Goal: Task Accomplishment & Management: Use online tool/utility

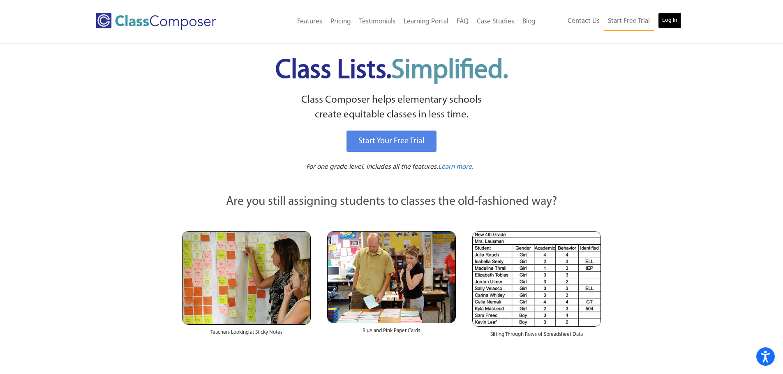
click at [675, 22] on link "Log In" at bounding box center [669, 20] width 23 height 16
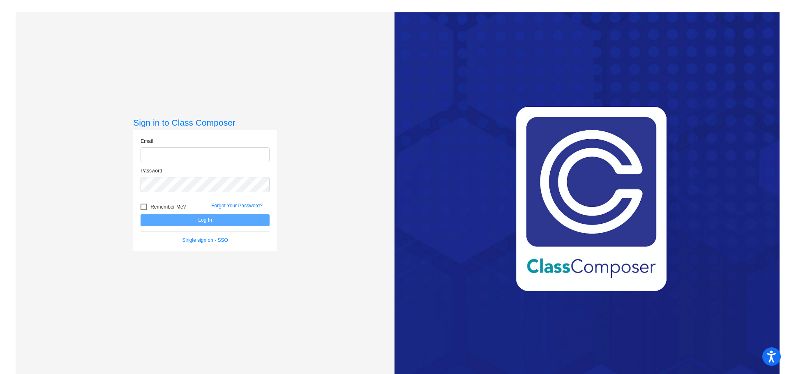
click at [157, 154] on input "email" at bounding box center [205, 154] width 129 height 15
type input "carolyn.boyce@asd20.org"
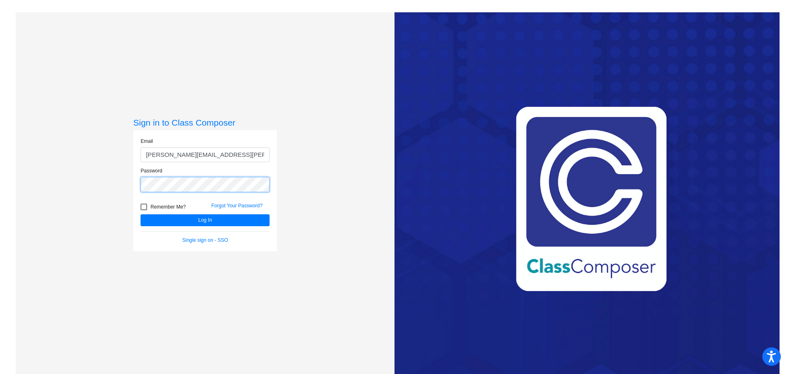
click at [141, 214] on button "Log In" at bounding box center [205, 220] width 129 height 12
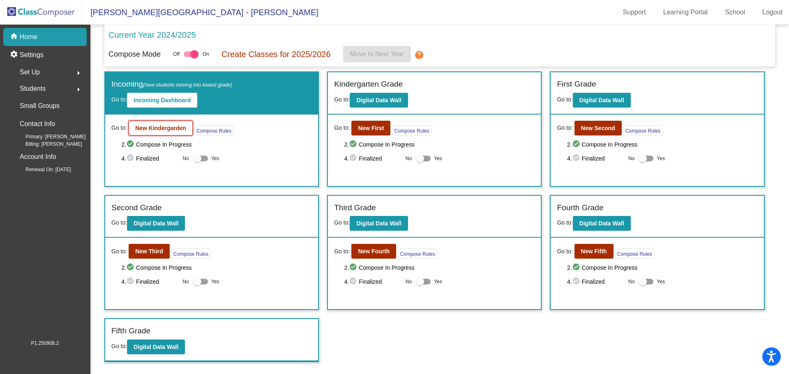
click at [145, 128] on b "New Kindergarden" at bounding box center [160, 128] width 51 height 7
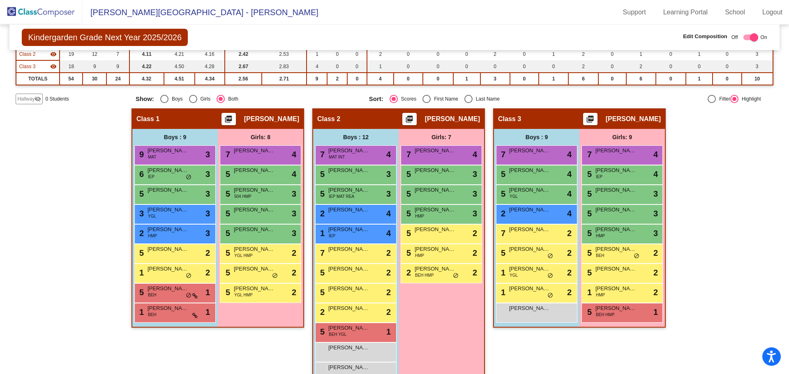
scroll to position [111, 0]
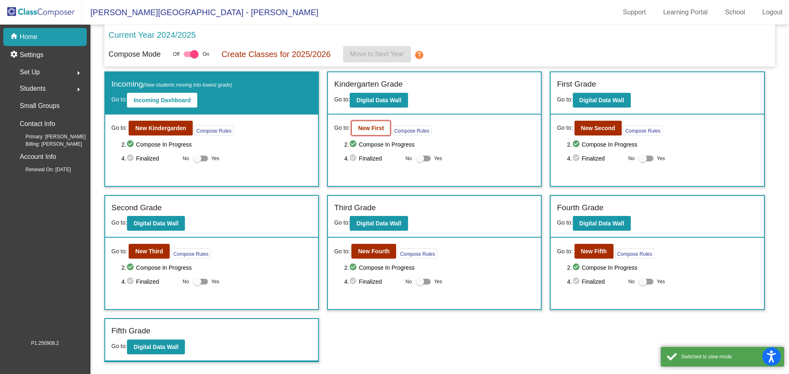
click at [369, 128] on b "New First" at bounding box center [371, 128] width 26 height 7
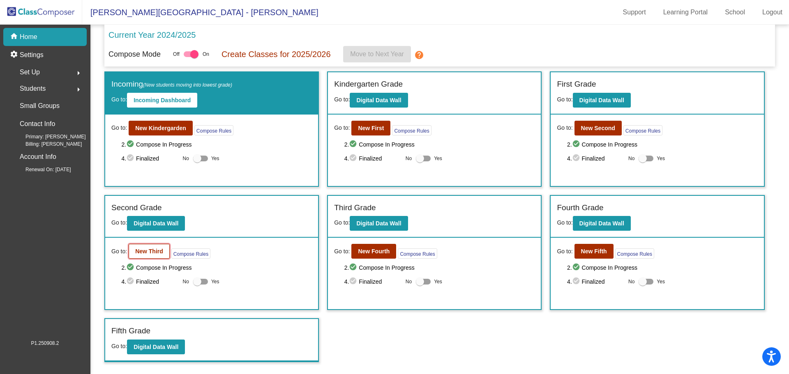
click at [145, 247] on button "New Third" at bounding box center [149, 251] width 41 height 15
click at [371, 133] on button "New First" at bounding box center [370, 128] width 39 height 15
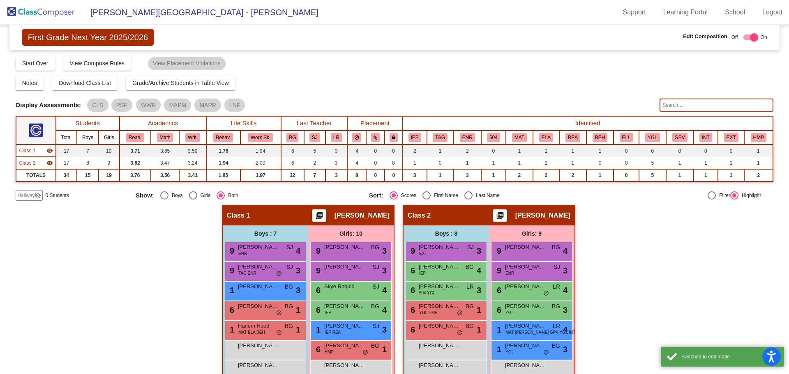
scroll to position [78, 0]
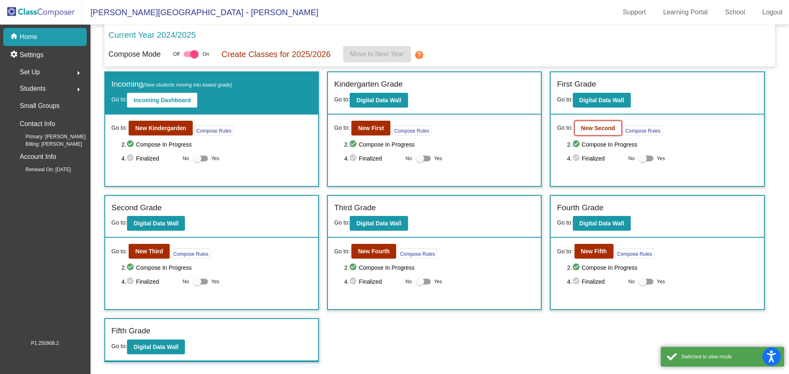
click at [601, 127] on b "New Second" at bounding box center [598, 128] width 34 height 7
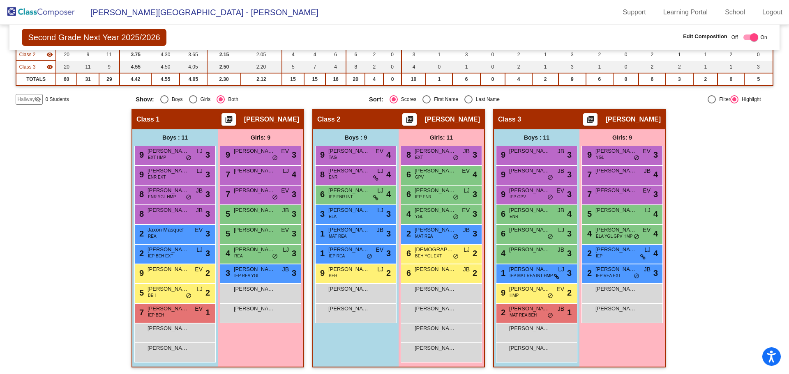
scroll to position [110, 0]
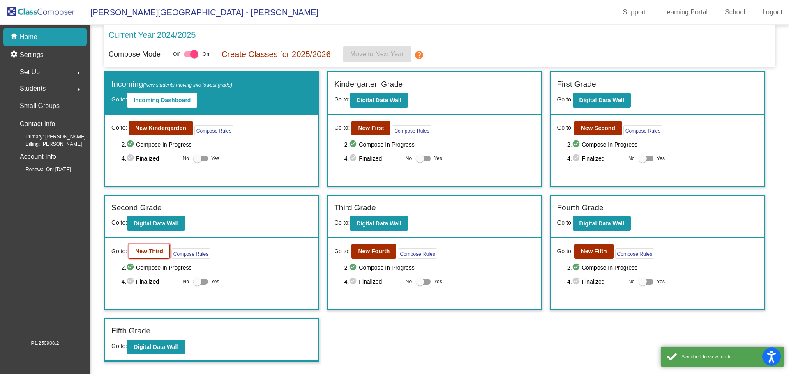
click at [141, 251] on b "New Third" at bounding box center [149, 251] width 28 height 7
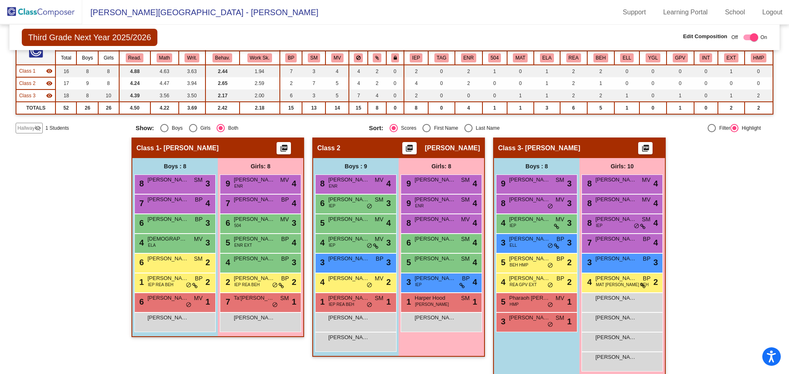
scroll to position [90, 0]
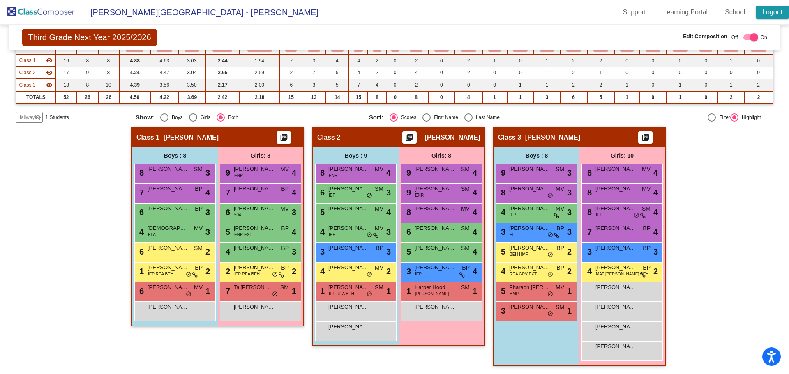
click at [763, 9] on link "Logout" at bounding box center [772, 12] width 33 height 13
